Goal: Transaction & Acquisition: Purchase product/service

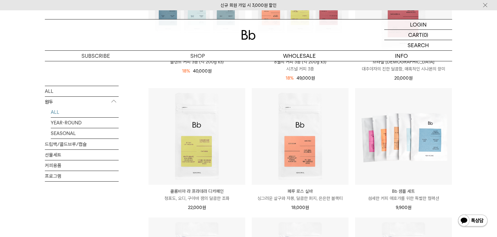
scroll to position [177, 0]
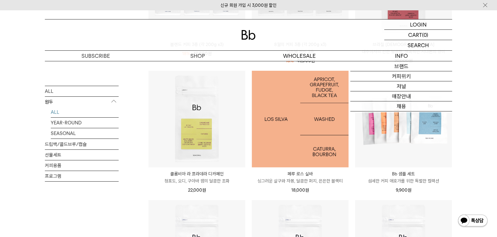
click at [324, 129] on img at bounding box center [300, 119] width 97 height 97
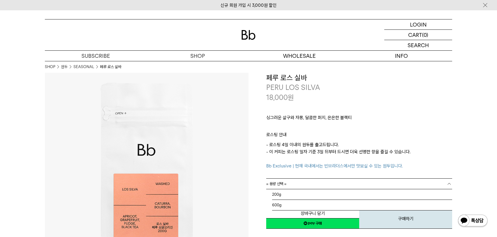
click at [418, 185] on link "= 용량 선택 =" at bounding box center [359, 184] width 186 height 10
click at [403, 197] on li "200g" at bounding box center [362, 194] width 180 height 11
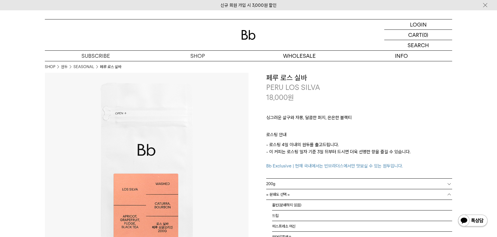
click at [400, 198] on link "= 분쇄도 선택 =" at bounding box center [359, 194] width 186 height 10
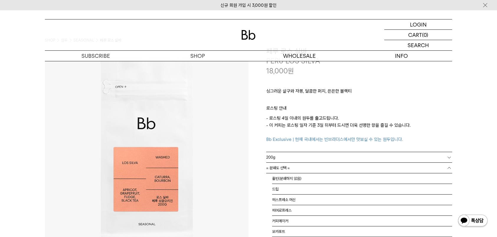
scroll to position [59, 0]
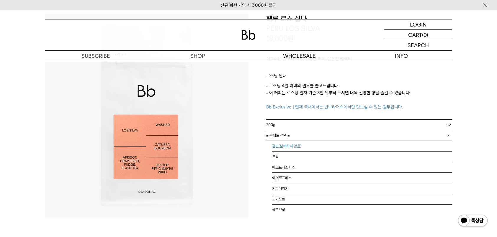
click at [318, 146] on li "홀빈(분쇄하지 않음)" at bounding box center [362, 146] width 180 height 11
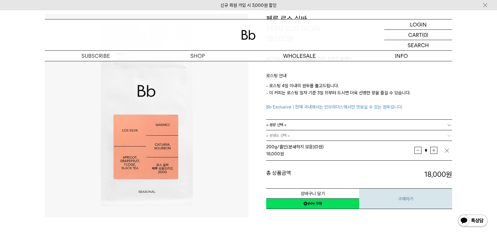
click at [374, 202] on button "구매하기" at bounding box center [405, 198] width 93 height 21
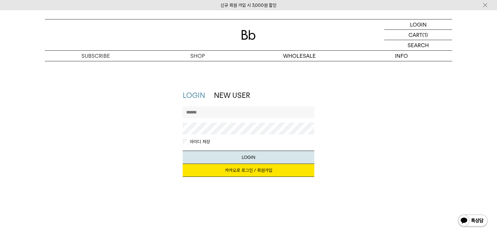
click at [251, 117] on input "text" at bounding box center [249, 112] width 132 height 12
click at [249, 173] on link "카카오로 로그인 / 회원가입" at bounding box center [249, 170] width 132 height 13
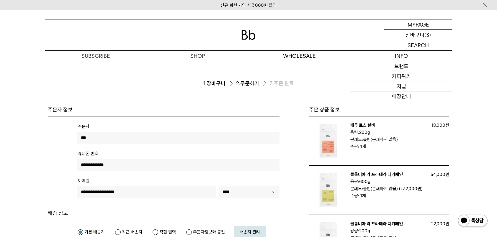
click at [416, 35] on p "장바구니" at bounding box center [414, 35] width 19 height 10
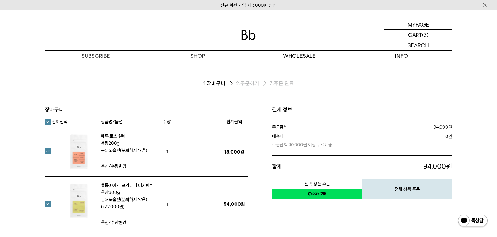
scroll to position [59, 0]
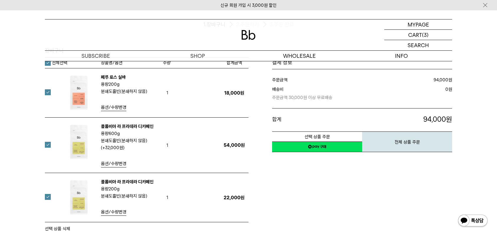
click at [43, 143] on div "장바구니 1. 장바구니 2. 주문하기 3. 주문 완료 [GEOGRAPHIC_DATA] 수량 200g" at bounding box center [248, 117] width 425 height 230
click at [47, 196] on label at bounding box center [51, 197] width 13 height 6
click at [49, 145] on label at bounding box center [51, 145] width 13 height 6
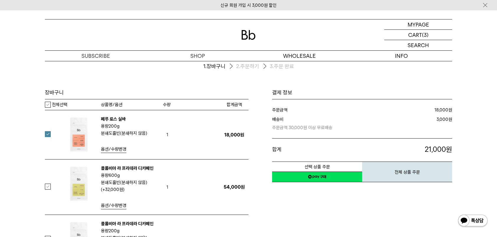
scroll to position [0, 0]
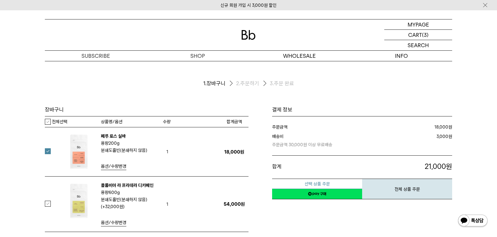
click at [328, 185] on button "선택 상품 주문" at bounding box center [317, 184] width 90 height 10
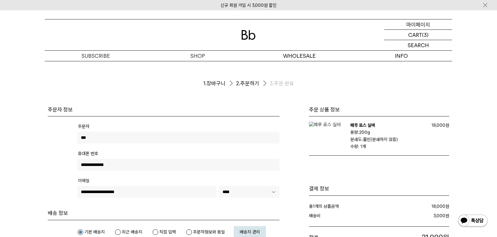
click at [422, 26] on p "마이페이지" at bounding box center [418, 24] width 24 height 10
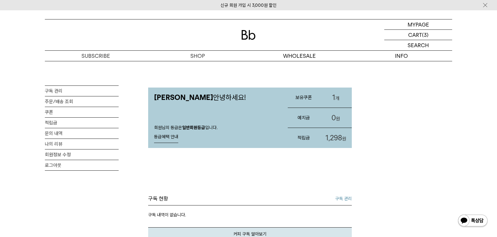
click at [330, 97] on link "1 개" at bounding box center [336, 98] width 32 height 20
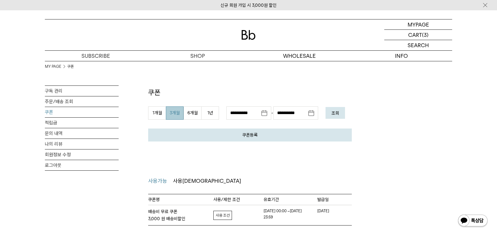
click at [228, 214] on link "자세히보기" at bounding box center [222, 215] width 19 height 9
click at [384, 138] on div "MY PAGE 쿠폰 구독 관리 주문/배송 조회 쿠폰 적립금 문의 내역 나의 리뷰 회원정보 수정 로그아웃 쿠폰 쿠폰등록 발급 받으신 쿠폰 인증 …" at bounding box center [248, 143] width 407 height 165
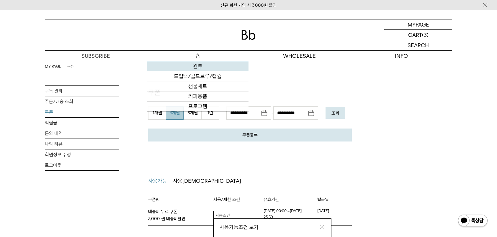
click at [192, 67] on link "원두" at bounding box center [198, 66] width 102 height 10
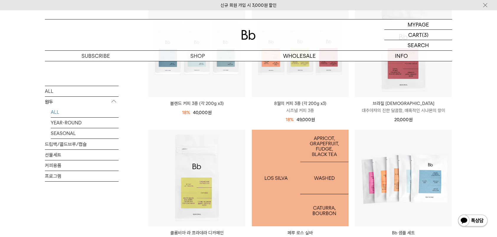
scroll to position [177, 0]
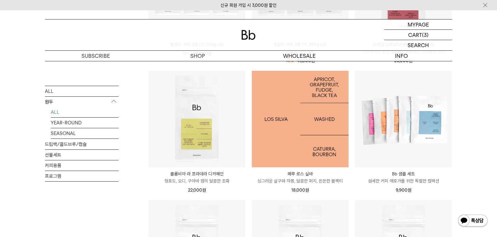
click at [305, 138] on img at bounding box center [300, 119] width 97 height 97
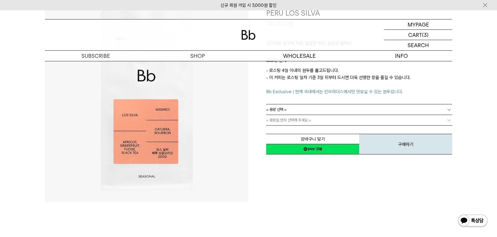
scroll to position [59, 0]
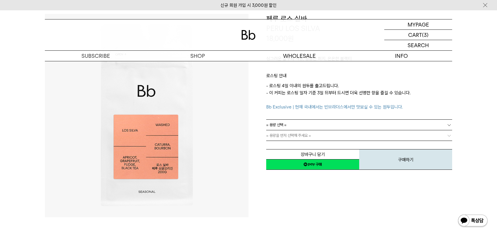
click at [407, 123] on link "= 용량 선택 =" at bounding box center [359, 125] width 186 height 10
click at [282, 134] on li "200g" at bounding box center [362, 135] width 180 height 11
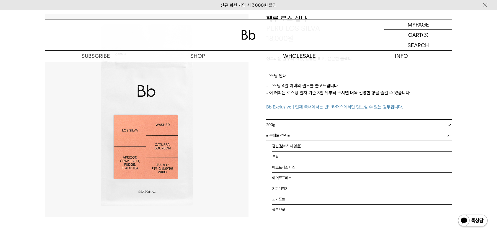
click at [393, 136] on link "= 분쇄도 선택 =" at bounding box center [359, 135] width 186 height 10
click at [289, 147] on li "홀빈(분쇄하지 않음)" at bounding box center [362, 146] width 180 height 11
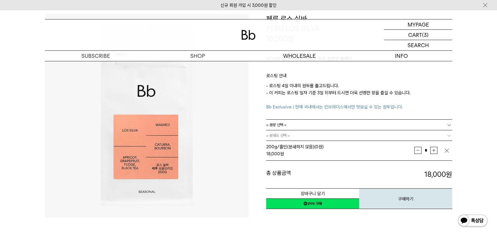
drag, startPoint x: 397, startPoint y: 160, endPoint x: 398, endPoint y: 164, distance: 3.6
click at [398, 164] on div "총 상품금액 18,000 원 총 할인금액 총 상품금액 18,000 원" at bounding box center [359, 170] width 186 height 19
click at [395, 196] on button "구매하기" at bounding box center [405, 198] width 93 height 21
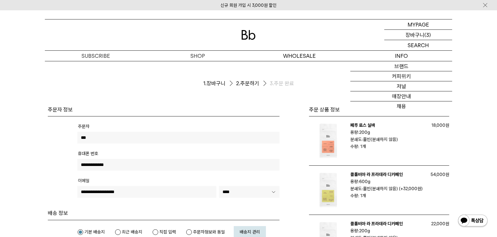
click at [426, 34] on p "(3)" at bounding box center [427, 35] width 6 height 10
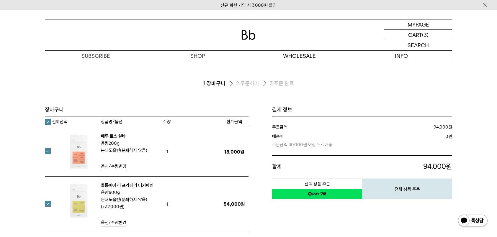
click at [51, 120] on label "전체선택" at bounding box center [56, 122] width 22 height 6
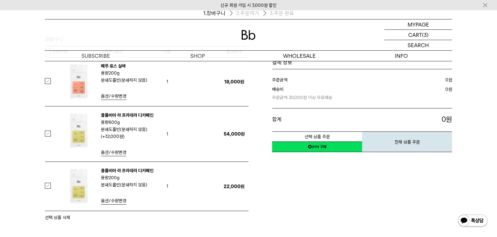
scroll to position [118, 0]
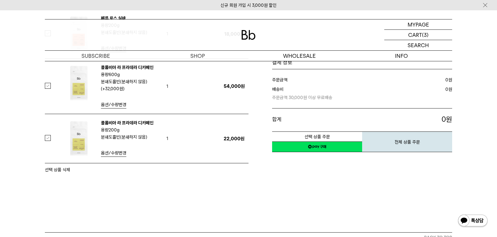
click at [47, 85] on label at bounding box center [51, 86] width 13 height 6
click at [47, 134] on tr "콜롬비아 라 프라데라 디카페인 용량 200g 분쇄도 1" at bounding box center [146, 138] width 203 height 49
drag, startPoint x: 52, startPoint y: 143, endPoint x: 50, endPoint y: 139, distance: 4.2
click at [51, 142] on div "콜롬비아 라 프라데라 디카페인 용량 200g 분쇄도 홀빈(분쇄하지 않음)" at bounding box center [107, 138] width 112 height 38
click at [50, 139] on label at bounding box center [51, 138] width 13 height 6
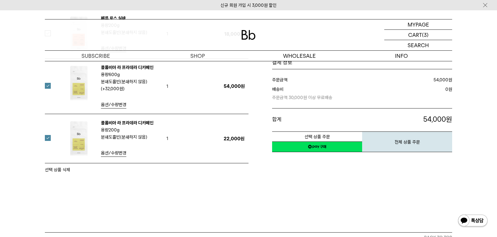
click at [60, 165] on div "장바구니 전체선택 수량 200g" at bounding box center [146, 80] width 203 height 185
click at [59, 169] on button "선택 상품 삭제" at bounding box center [57, 169] width 25 height 7
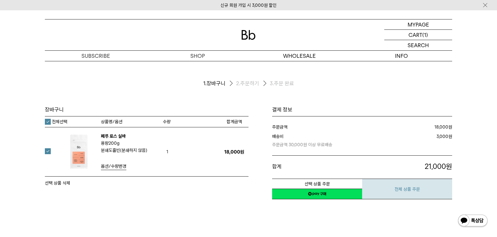
click at [400, 188] on button "전체 상품 주문" at bounding box center [407, 189] width 90 height 21
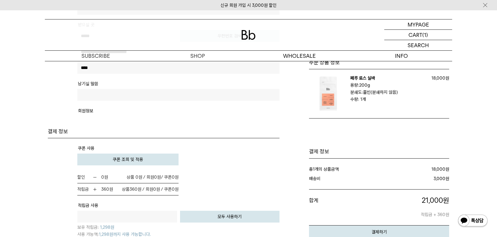
scroll to position [295, 0]
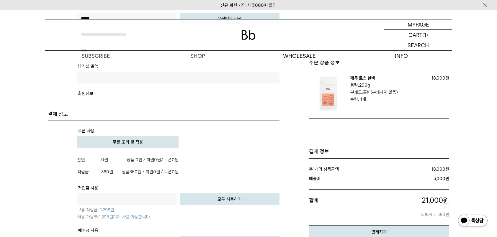
click at [132, 134] on tr "쿠폰 사용 주문할인 : (-) 0 원 (-) 0 원 0 원" at bounding box center [178, 140] width 202 height 27
click at [125, 144] on span "쿠폰 조회 및 적용" at bounding box center [128, 141] width 30 height 5
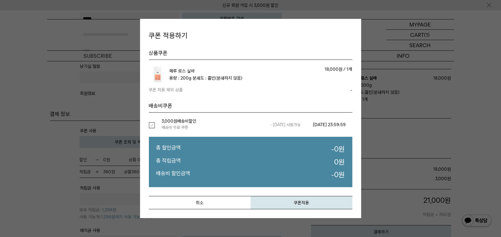
click at [155, 124] on label "선택" at bounding box center [155, 125] width 13 height 6
click at [291, 198] on button "쿠폰적용" at bounding box center [302, 202] width 102 height 13
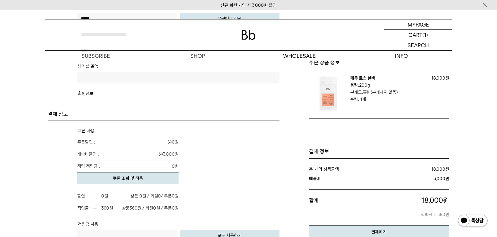
click at [293, 201] on div "주문 상품 정보" at bounding box center [367, 71] width 164 height 521
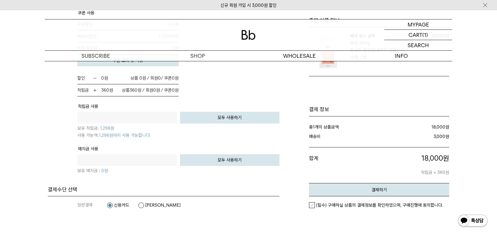
click at [243, 117] on button "모두 사용하기" at bounding box center [230, 118] width 100 height 12
type input "****"
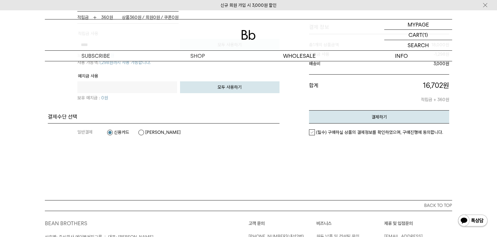
scroll to position [472, 0]
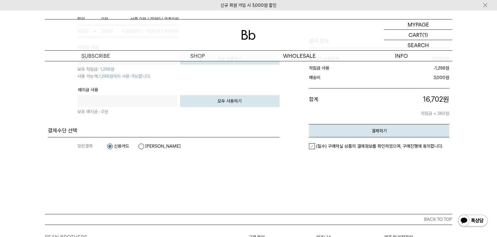
click at [157, 148] on label "[PERSON_NAME]" at bounding box center [159, 146] width 42 height 6
click at [312, 148] on label "(필수) 구매하실 상품의 결제정보를 확인하였으며, 구매진행에 동의합니다." at bounding box center [376, 146] width 134 height 6
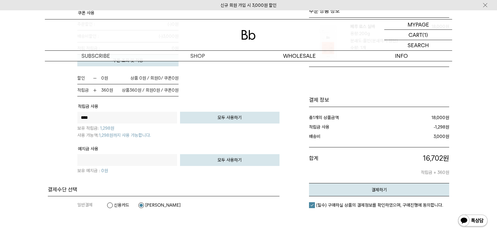
click at [117, 203] on label "신용카드" at bounding box center [118, 205] width 22 height 6
click at [156, 205] on label "[PERSON_NAME]" at bounding box center [159, 205] width 42 height 6
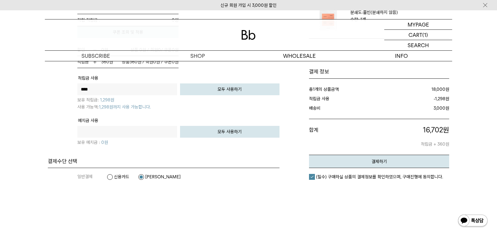
scroll to position [472, 0]
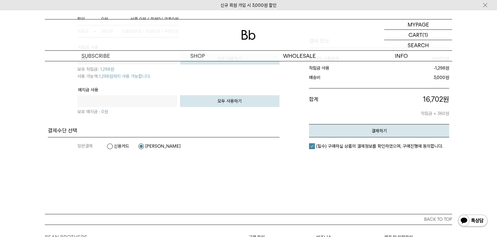
click at [122, 147] on label "신용카드" at bounding box center [118, 146] width 22 height 6
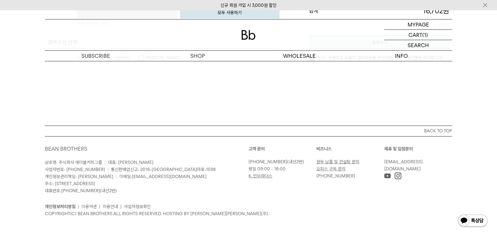
scroll to position [383, 0]
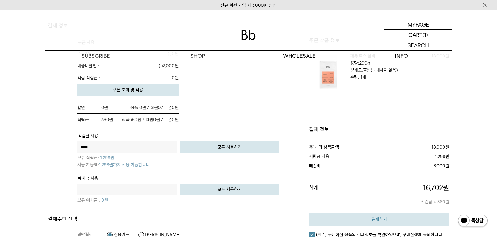
click at [381, 220] on em "결제하기" at bounding box center [378, 219] width 15 height 5
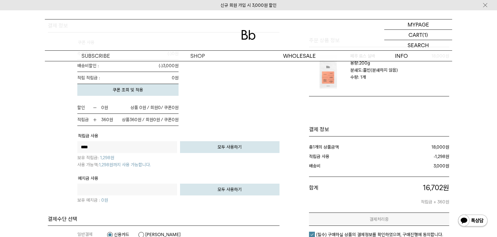
scroll to position [0, 0]
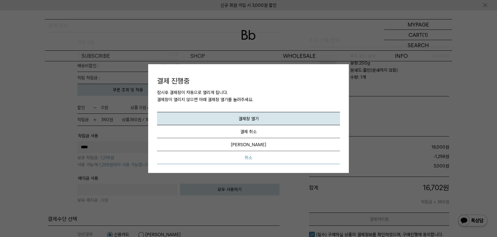
click at [250, 157] on button "취소" at bounding box center [248, 157] width 183 height 13
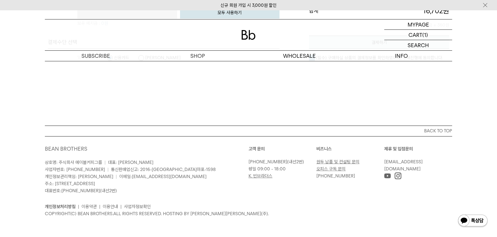
scroll to position [442, 0]
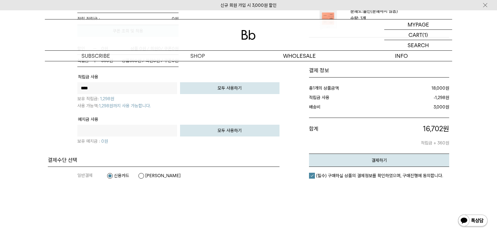
click at [142, 175] on label "[PERSON_NAME]" at bounding box center [159, 176] width 42 height 6
click at [375, 161] on em "결제하기" at bounding box center [378, 160] width 15 height 5
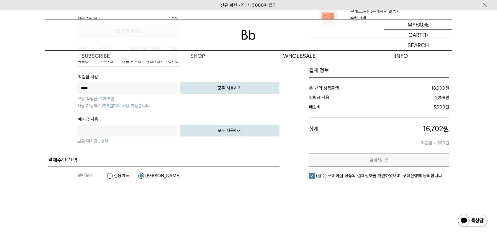
scroll to position [0, 0]
